Goal: Obtain resource: Download file/media

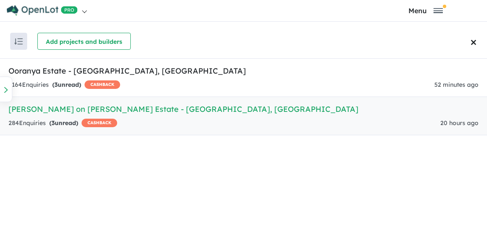
click at [104, 118] on div "284 Enquir ies ( 3 unread) CASHBACK" at bounding box center [62, 123] width 109 height 10
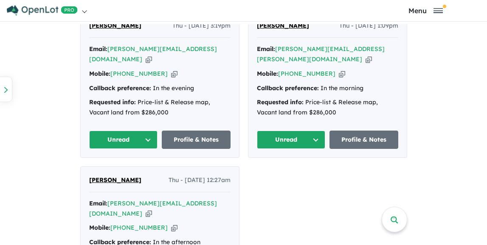
scroll to position [552, 0]
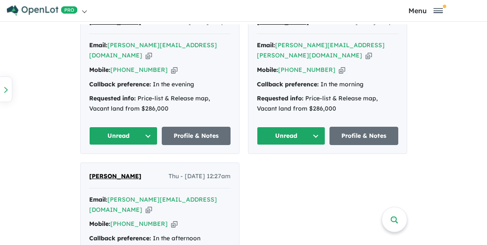
click at [146, 127] on button "Unread" at bounding box center [123, 136] width 69 height 18
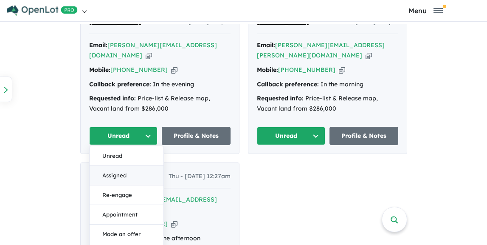
click at [134, 166] on button "Assigned" at bounding box center [127, 176] width 74 height 20
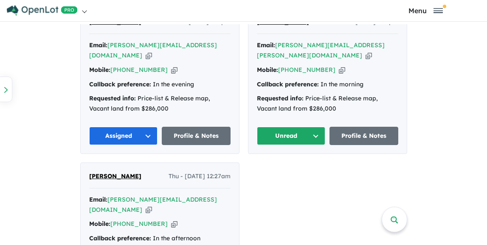
click at [312, 127] on button "Unread" at bounding box center [291, 136] width 69 height 18
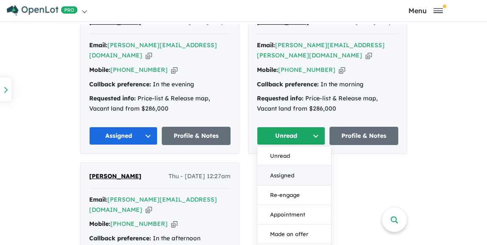
click at [294, 166] on button "Assigned" at bounding box center [294, 176] width 74 height 20
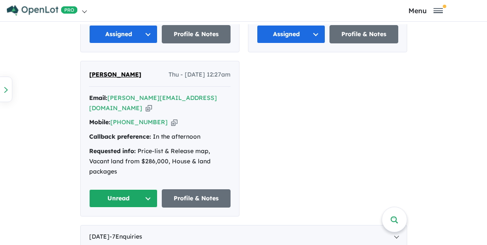
scroll to position [705, 0]
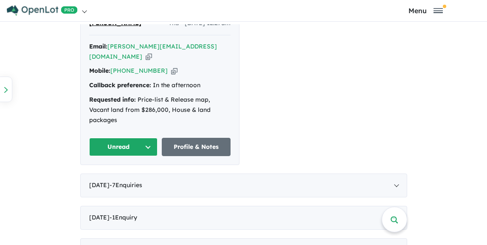
click at [146, 138] on button "Unread" at bounding box center [123, 147] width 69 height 18
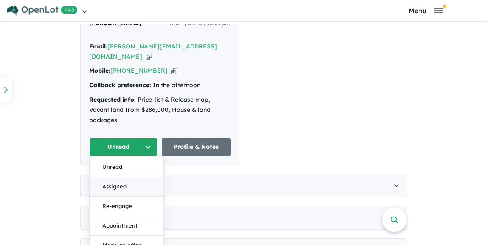
click at [133, 177] on button "Assigned" at bounding box center [127, 187] width 74 height 20
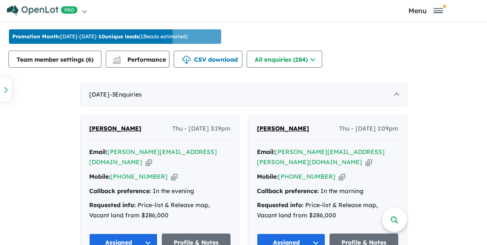
scroll to position [454, 0]
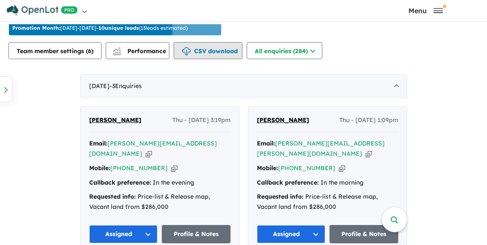
click at [217, 51] on button "CSV download" at bounding box center [208, 50] width 69 height 17
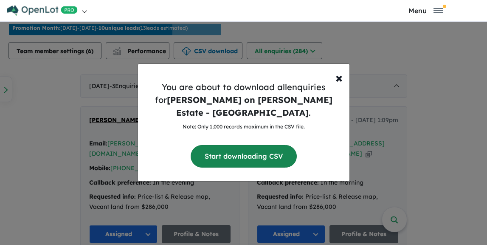
click at [253, 146] on button "Start downloading CSV" at bounding box center [244, 156] width 106 height 23
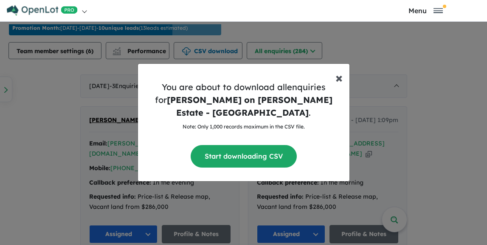
click at [338, 86] on span "×" at bounding box center [338, 77] width 7 height 17
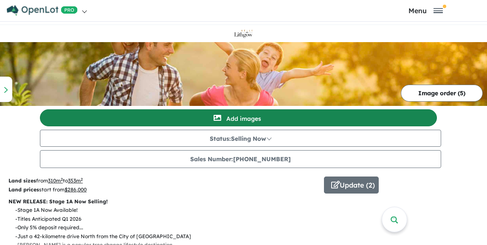
scroll to position [39, 0]
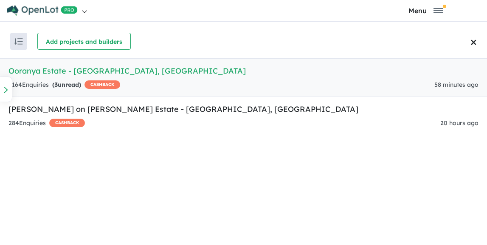
click at [144, 82] on div "2164 Enquir ies ( 3 unread) CASHBACK 58 minutes ago" at bounding box center [243, 85] width 470 height 10
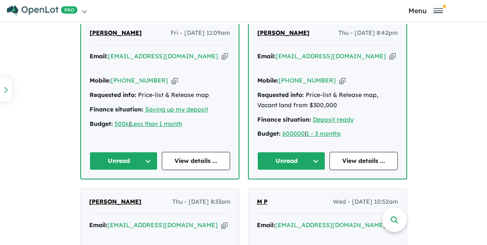
scroll to position [591, 0]
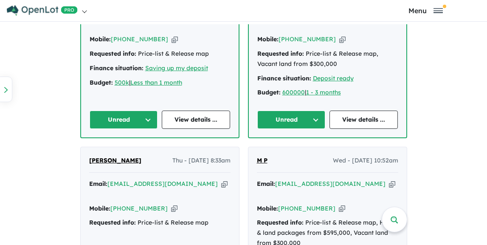
click at [149, 110] on button "Unread" at bounding box center [124, 119] width 68 height 18
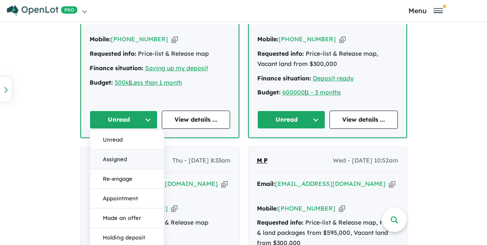
click at [131, 149] on button "Assigned" at bounding box center [127, 159] width 74 height 20
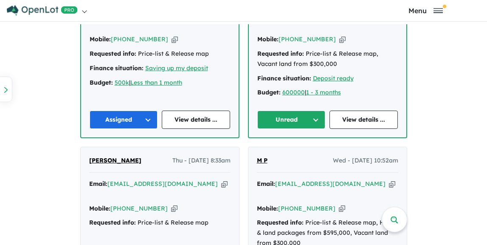
click at [315, 110] on button "Unread" at bounding box center [291, 119] width 68 height 18
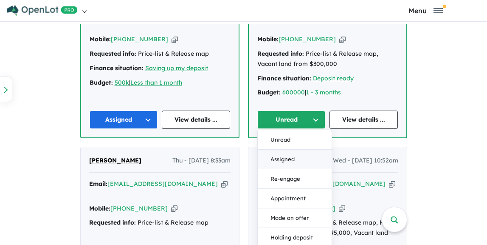
click at [301, 149] on button "Assigned" at bounding box center [295, 159] width 74 height 20
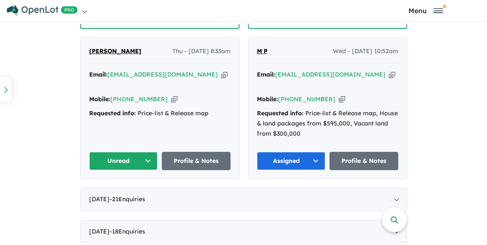
scroll to position [745, 0]
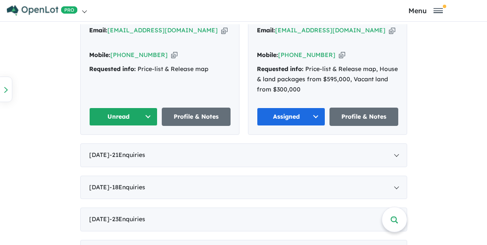
click at [142, 111] on button "Unread" at bounding box center [123, 116] width 69 height 18
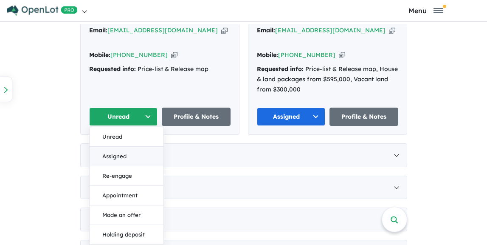
click at [135, 150] on button "Assigned" at bounding box center [127, 156] width 74 height 20
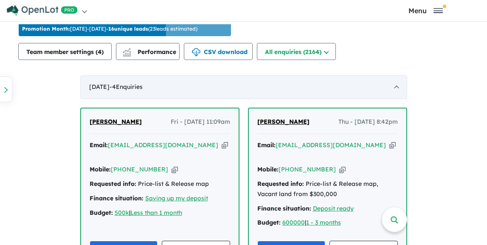
scroll to position [459, 0]
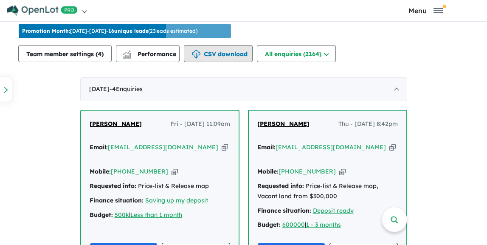
click at [253, 55] on button "CSV download" at bounding box center [218, 53] width 69 height 17
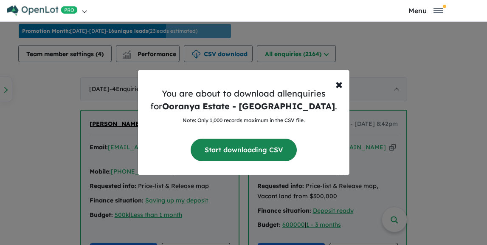
click at [253, 152] on button "Start downloading CSV" at bounding box center [244, 149] width 106 height 23
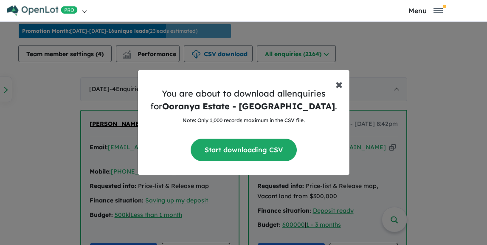
click at [338, 84] on span "×" at bounding box center [338, 83] width 7 height 17
